Goal: Task Accomplishment & Management: Manage account settings

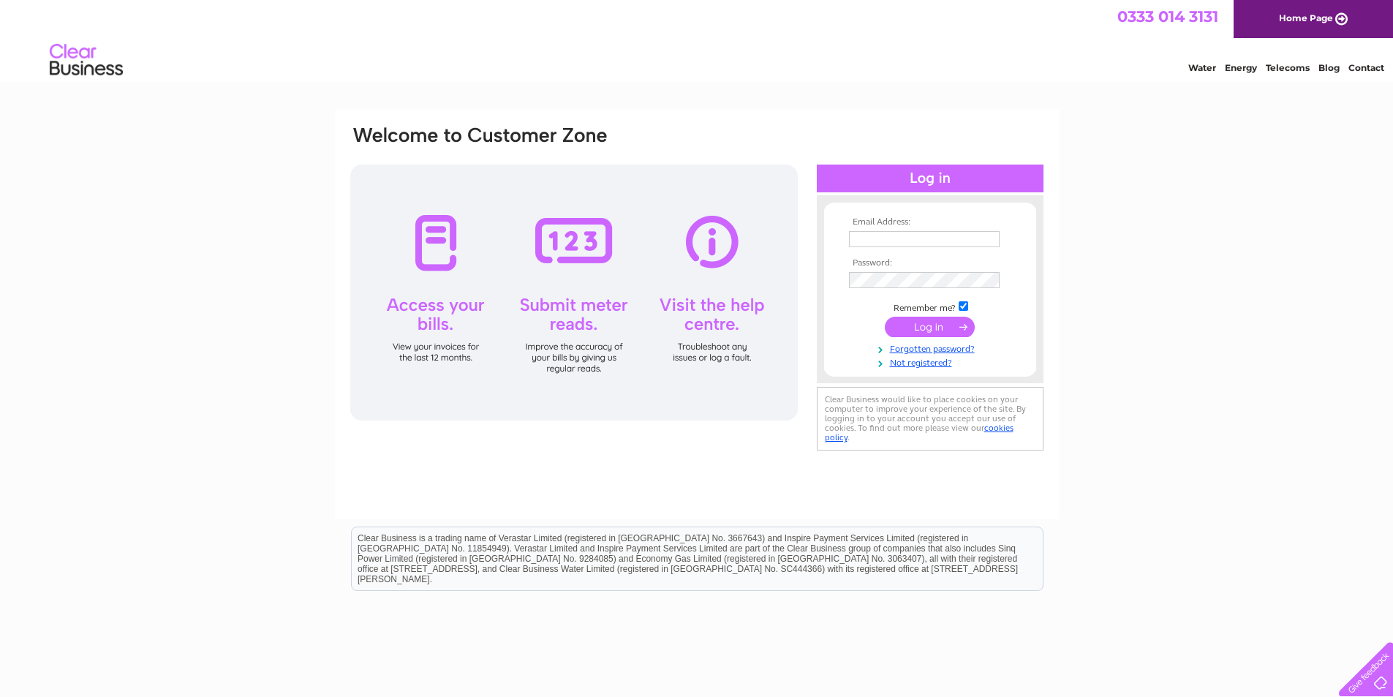
type input "[PERSON_NAME][EMAIL_ADDRESS][DOMAIN_NAME]"
click at [928, 319] on input "submit" at bounding box center [930, 327] width 90 height 20
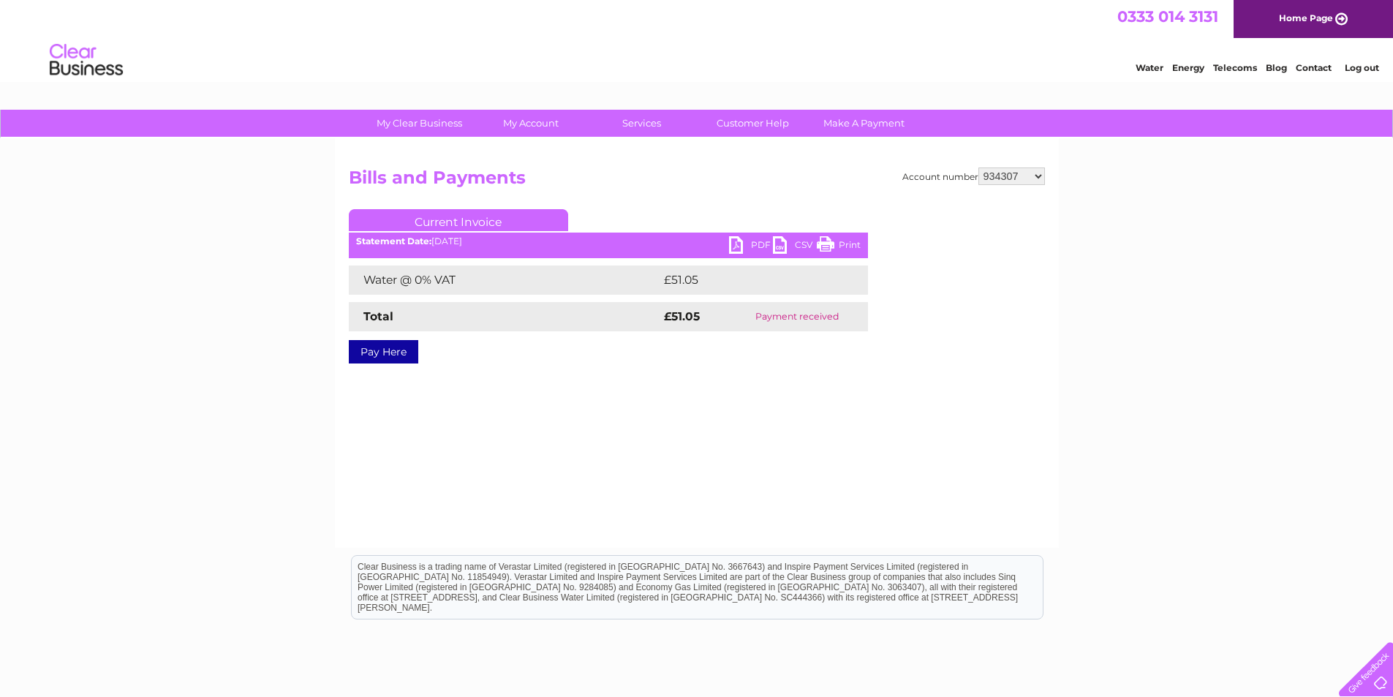
click at [1034, 172] on select "902359 902360 902361 921825 927027 934307 1154739 30297641" at bounding box center [1011, 176] width 67 height 18
select select "30297641"
click at [978, 167] on select "902359 902360 902361 921825 927027 934307 1154739 30297641" at bounding box center [1011, 176] width 67 height 18
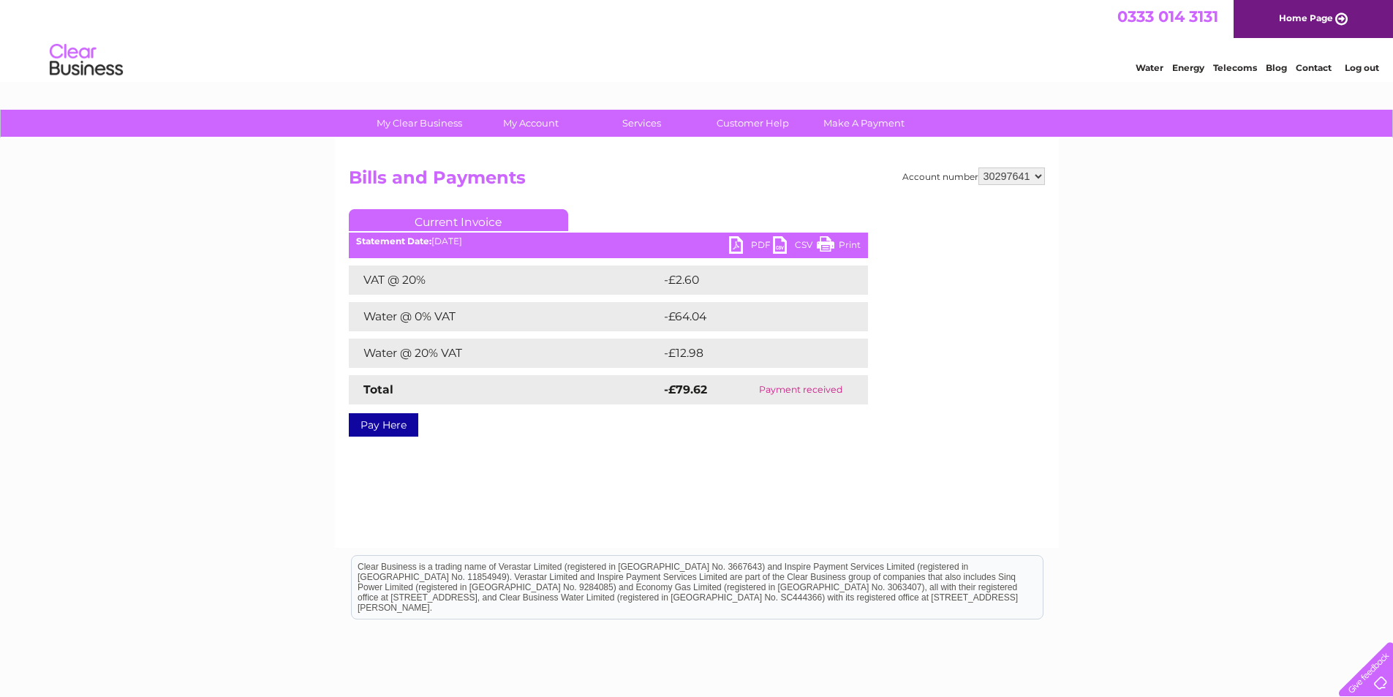
click at [1040, 174] on select "902359 902360 902361 921825 927027 934307 1154739 30297641" at bounding box center [1011, 176] width 67 height 18
select select "1154739"
click at [978, 167] on select "902359 902360 902361 921825 927027 934307 1154739 30297641" at bounding box center [1011, 176] width 67 height 18
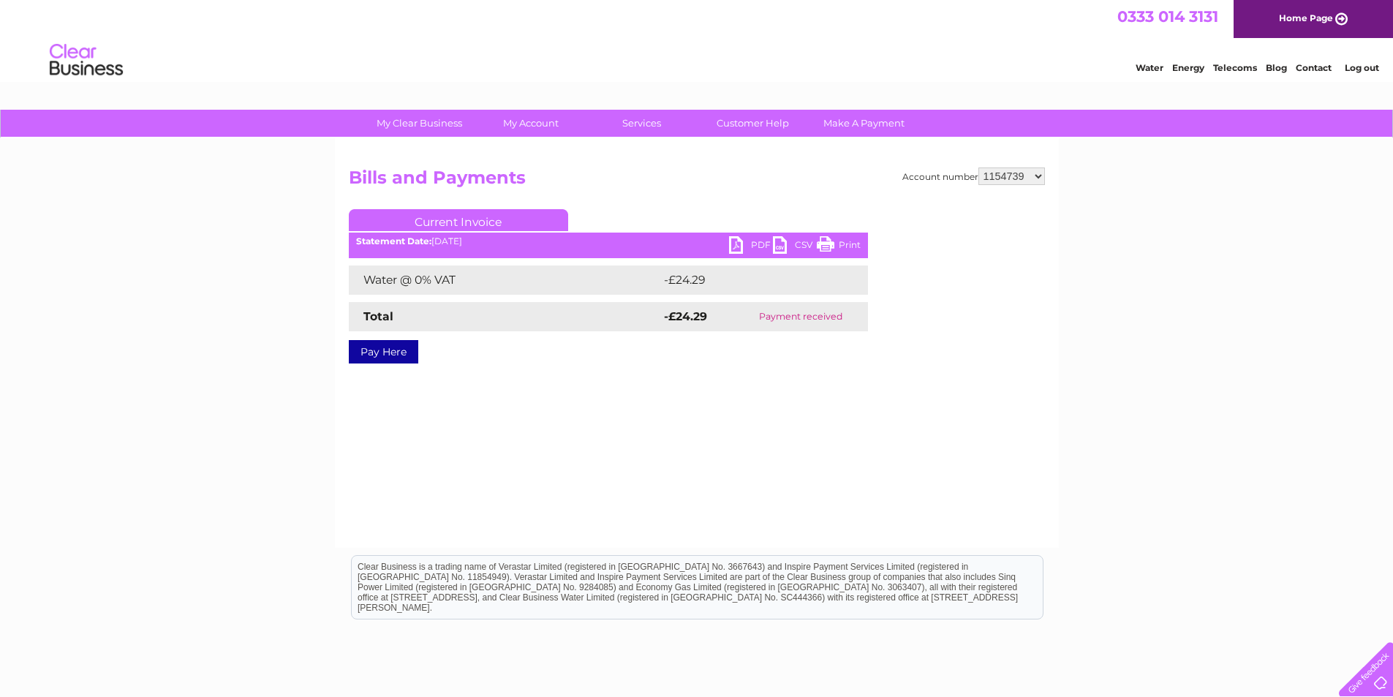
click at [1036, 172] on select "902359 902360 902361 921825 927027 934307 1154739 30297641" at bounding box center [1011, 176] width 67 height 18
select select "934307"
click at [978, 167] on select "902359 902360 902361 921825 927027 934307 1154739 30297641" at bounding box center [1011, 176] width 67 height 18
drag, startPoint x: 0, startPoint y: 0, endPoint x: 1037, endPoint y: 177, distance: 1052.4
click at [1037, 177] on select "902359 902360 902361 921825 927027 934307 1154739 30297641" at bounding box center [1011, 176] width 67 height 18
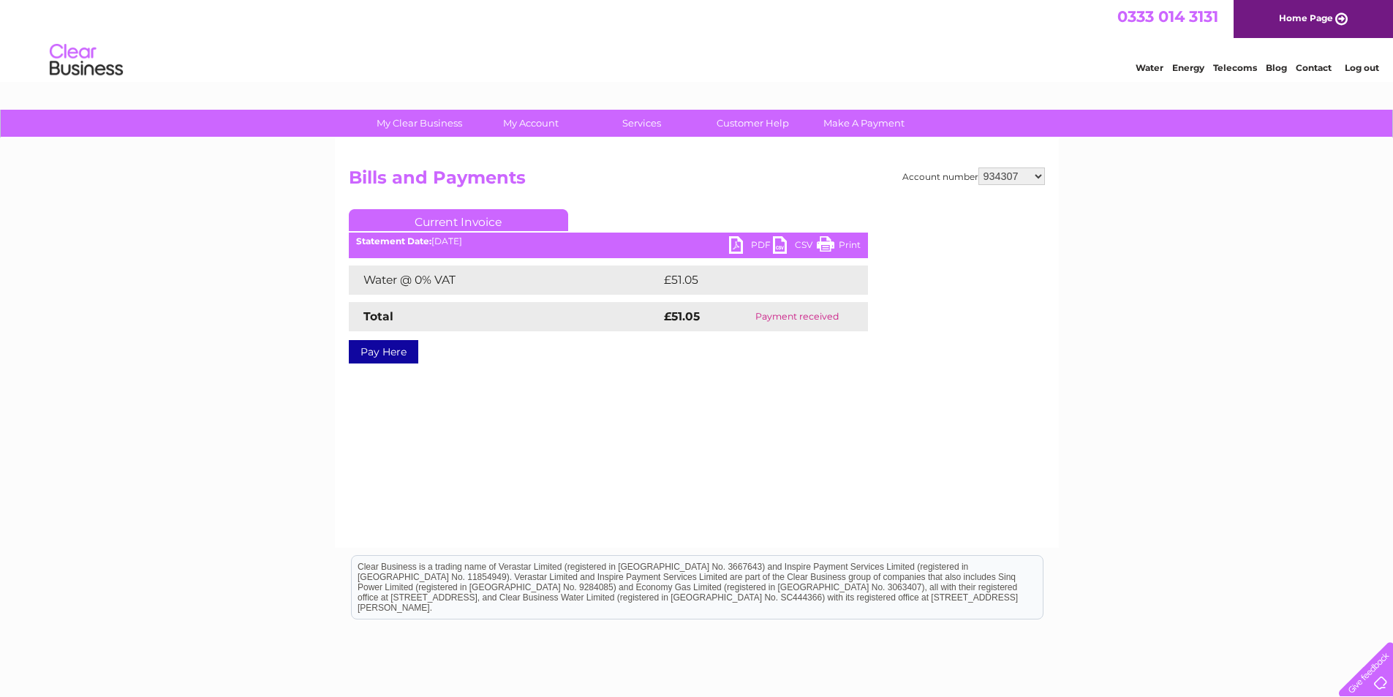
select select "927027"
click at [978, 167] on select "902359 902360 902361 921825 927027 934307 1154739 30297641" at bounding box center [1011, 176] width 67 height 18
click at [736, 243] on link "PDF" at bounding box center [751, 246] width 44 height 21
